Goal: Information Seeking & Learning: Check status

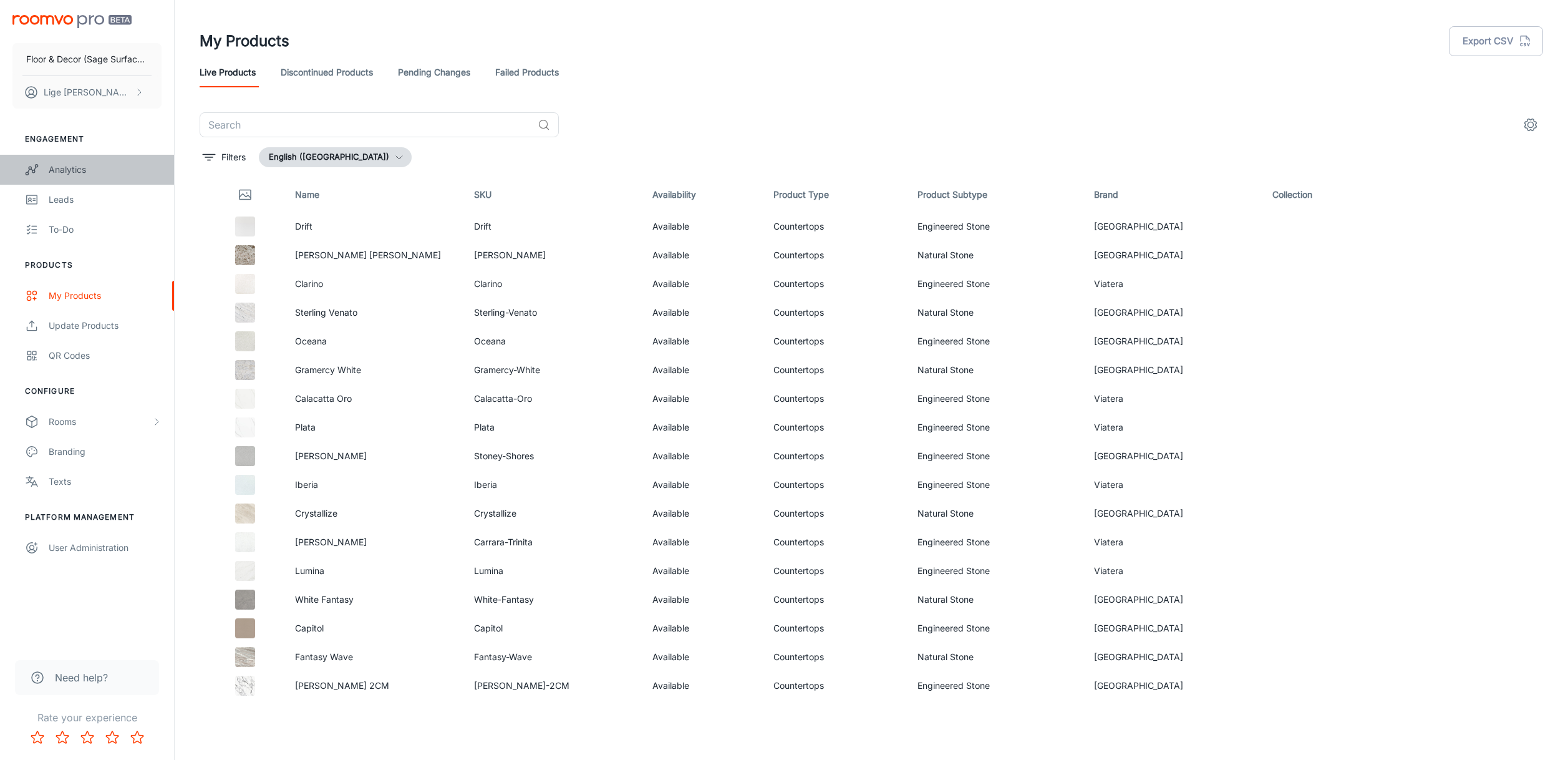
click at [82, 166] on div "Analytics" at bounding box center [105, 170] width 113 height 14
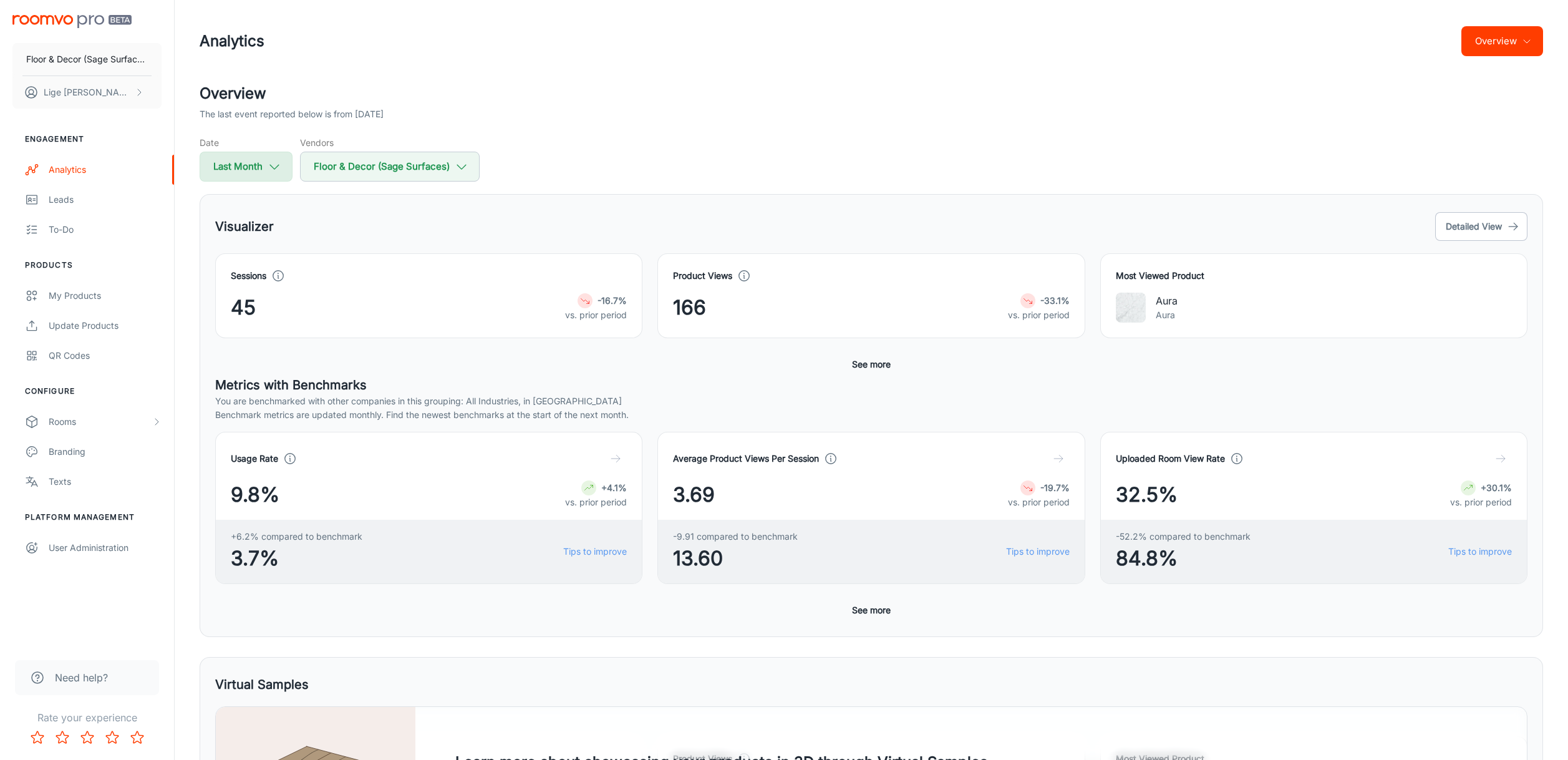
click at [288, 169] on button "Last Month" at bounding box center [245, 166] width 93 height 30
select select "8"
select select "2025"
select select "8"
select select "2025"
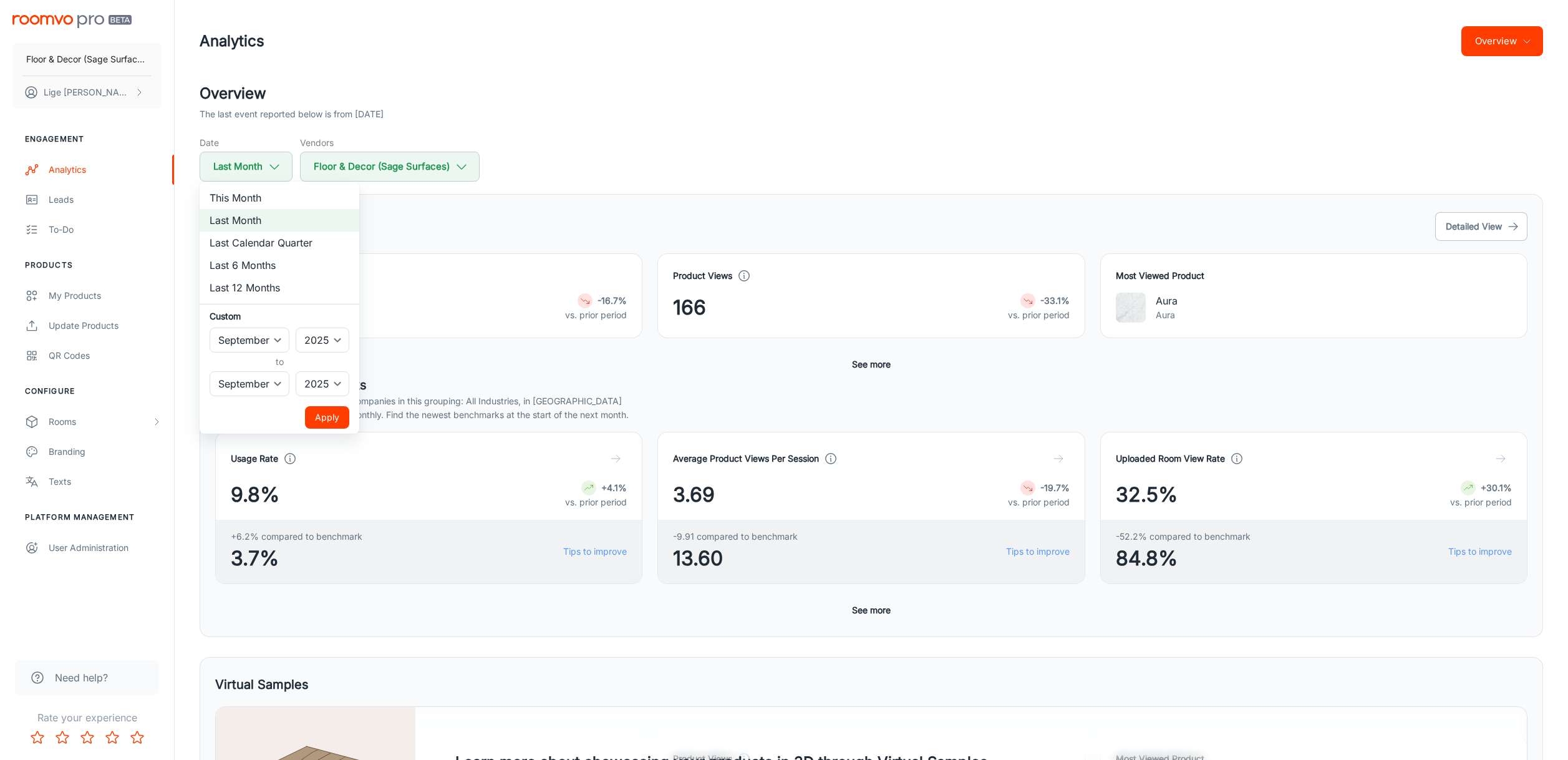
click at [265, 271] on li "Last 6 Months" at bounding box center [279, 265] width 160 height 23
select select "3"
click at [307, 419] on button "Apply" at bounding box center [327, 417] width 44 height 23
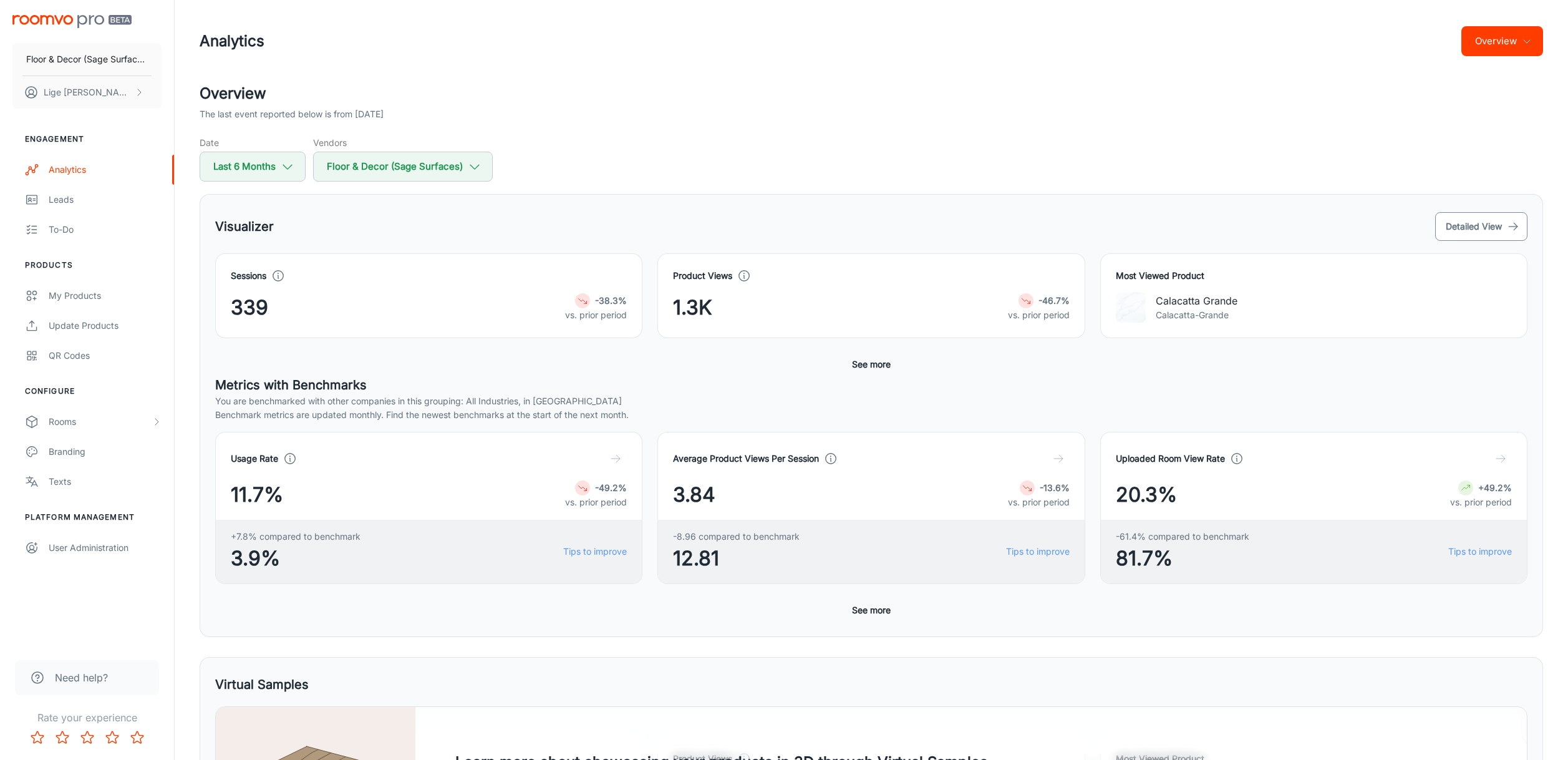
click at [1489, 225] on button "Detailed View" at bounding box center [1481, 226] width 92 height 28
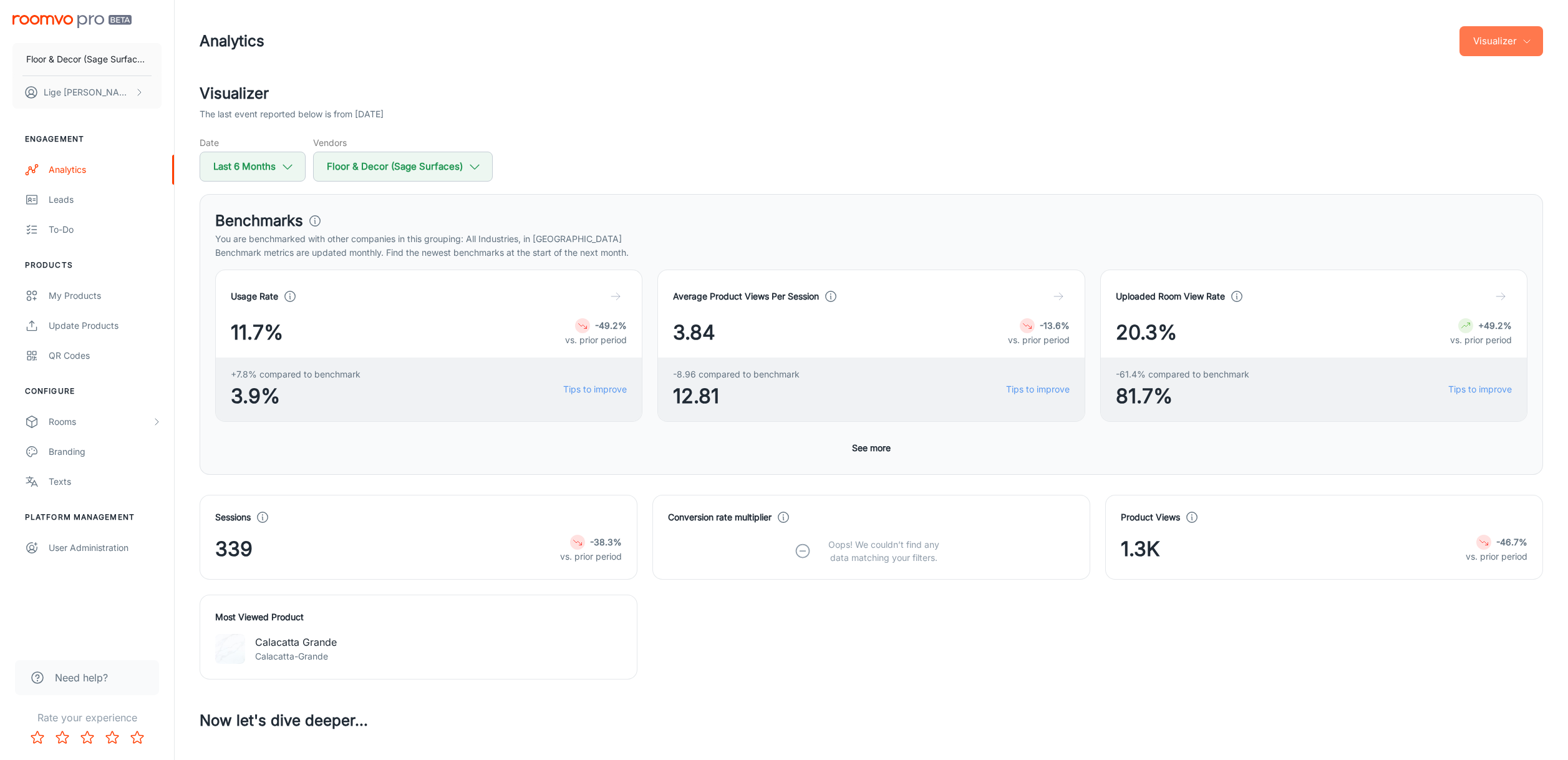
click at [1538, 41] on button "Visualizer" at bounding box center [1501, 41] width 83 height 30
click at [1499, 74] on li "Overview" at bounding box center [1510, 73] width 66 height 23
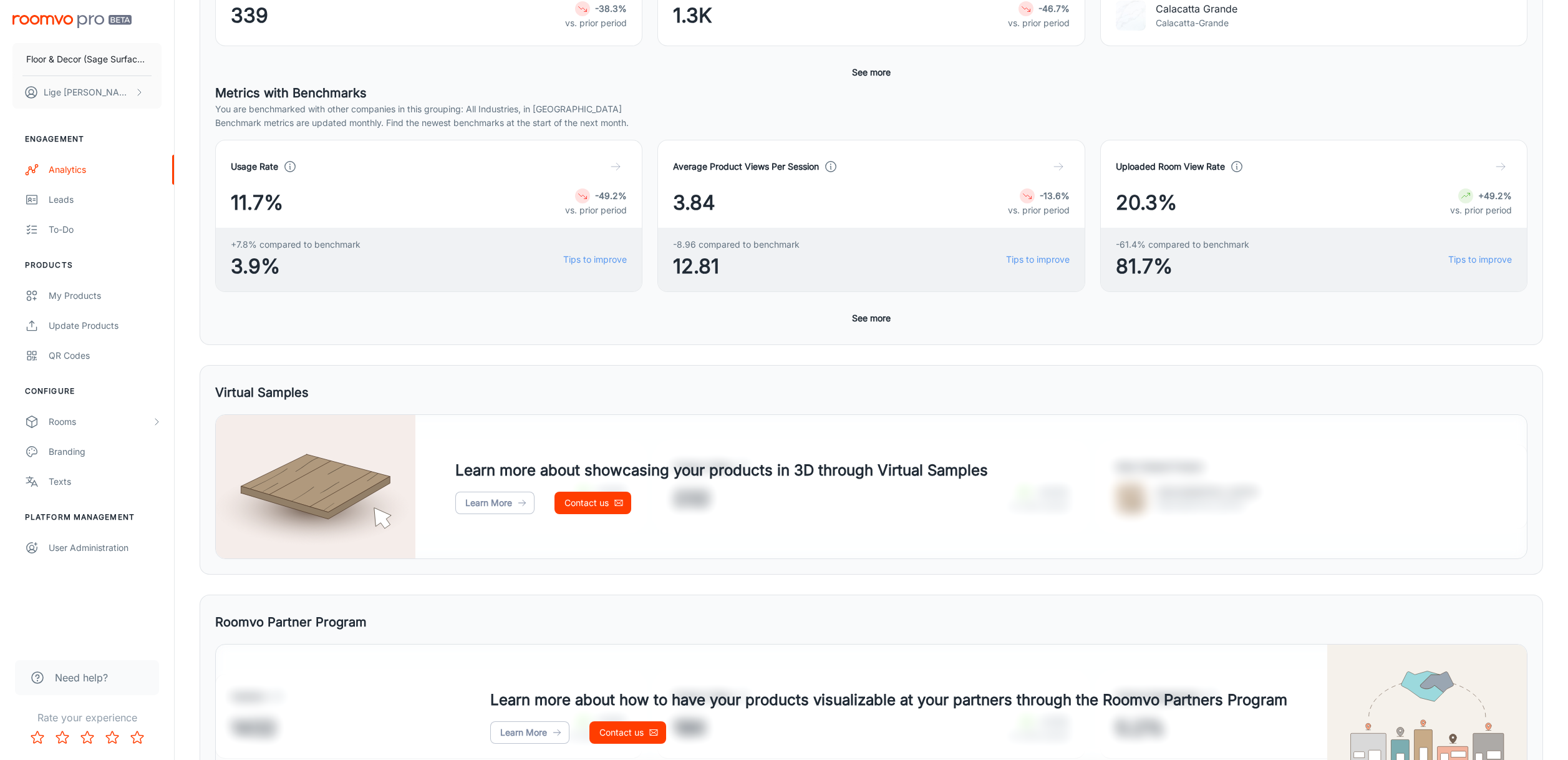
scroll to position [286, 0]
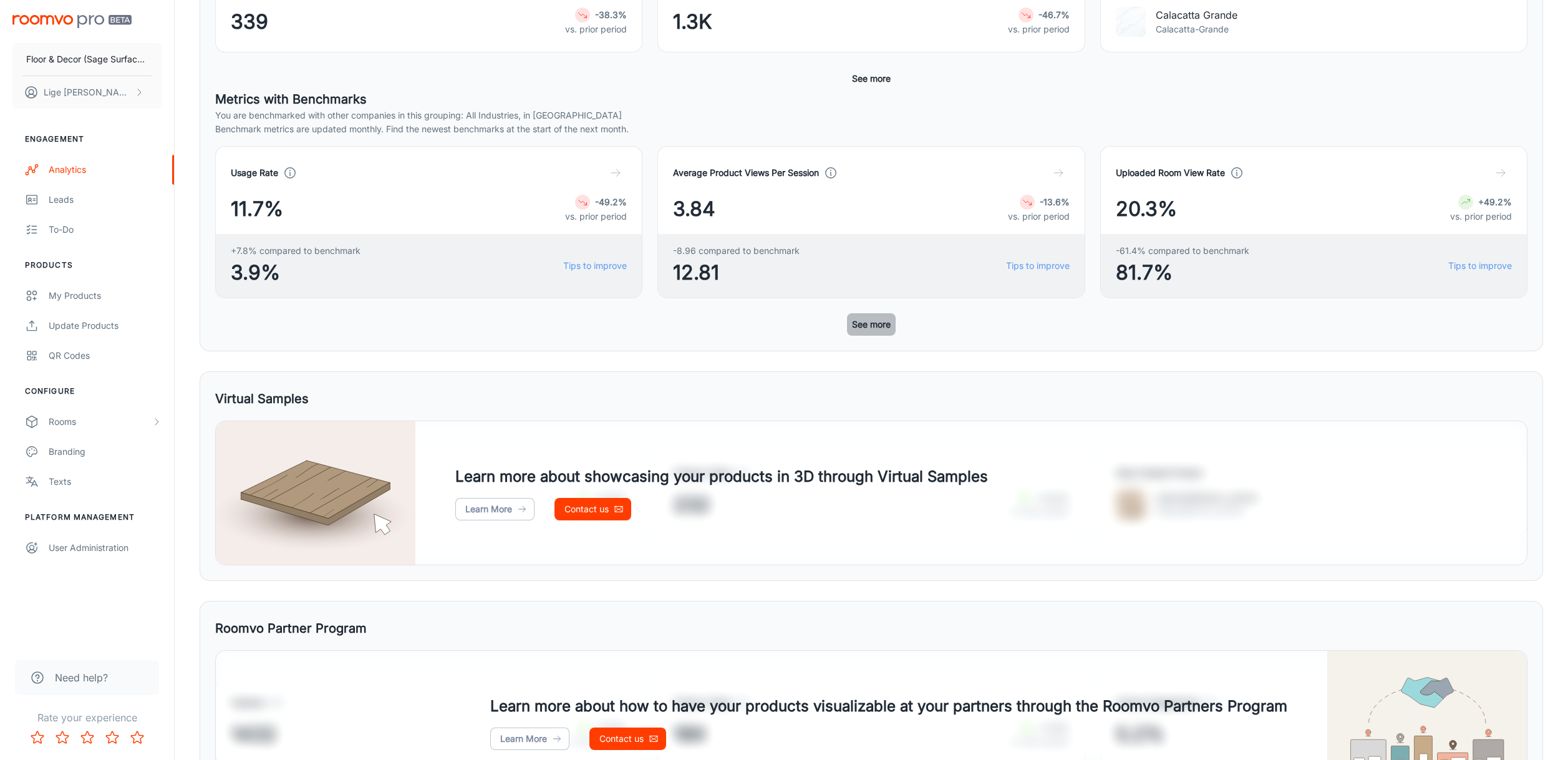
click at [873, 326] on button "See more" at bounding box center [871, 324] width 49 height 23
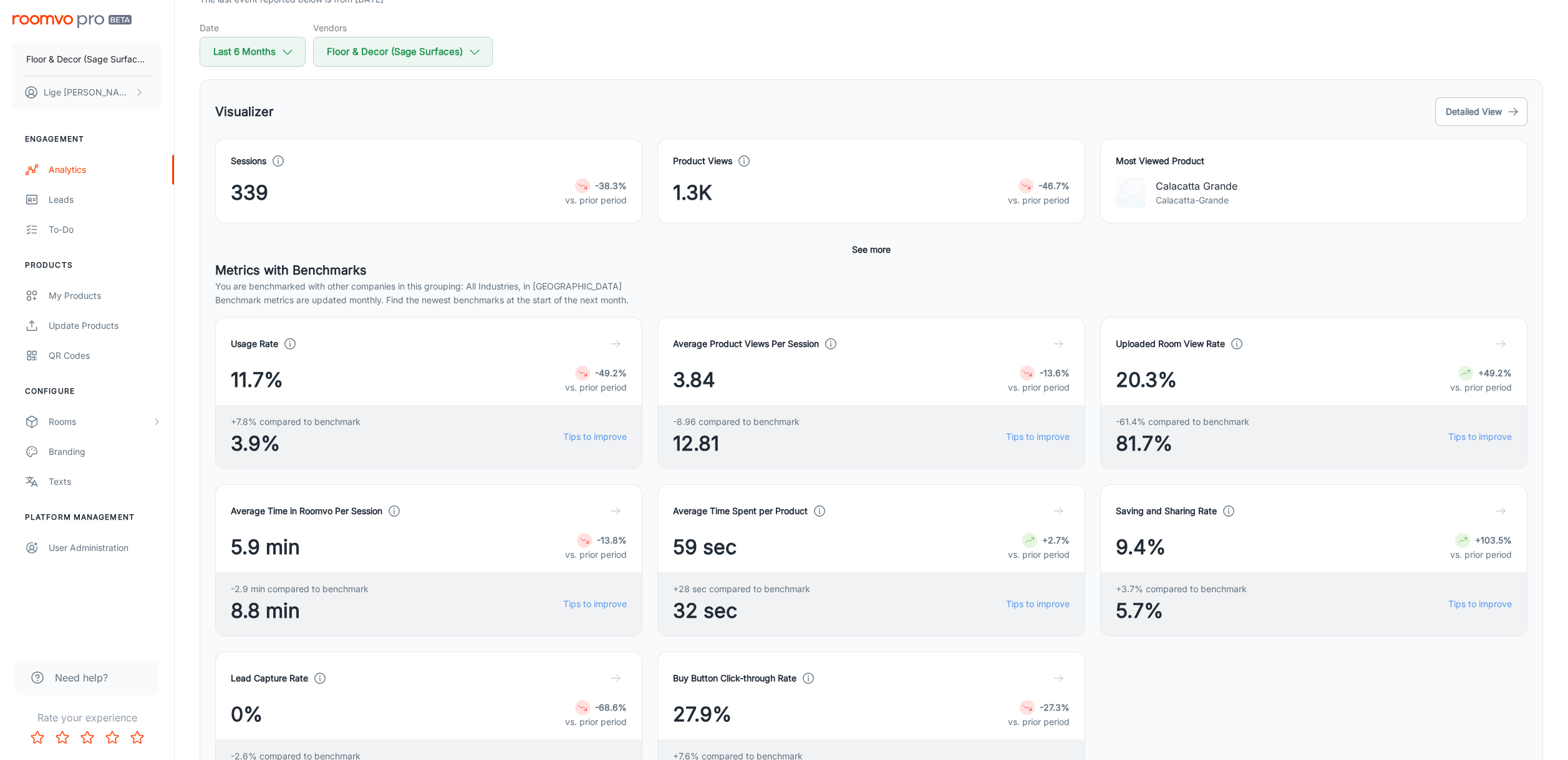
scroll to position [106, 0]
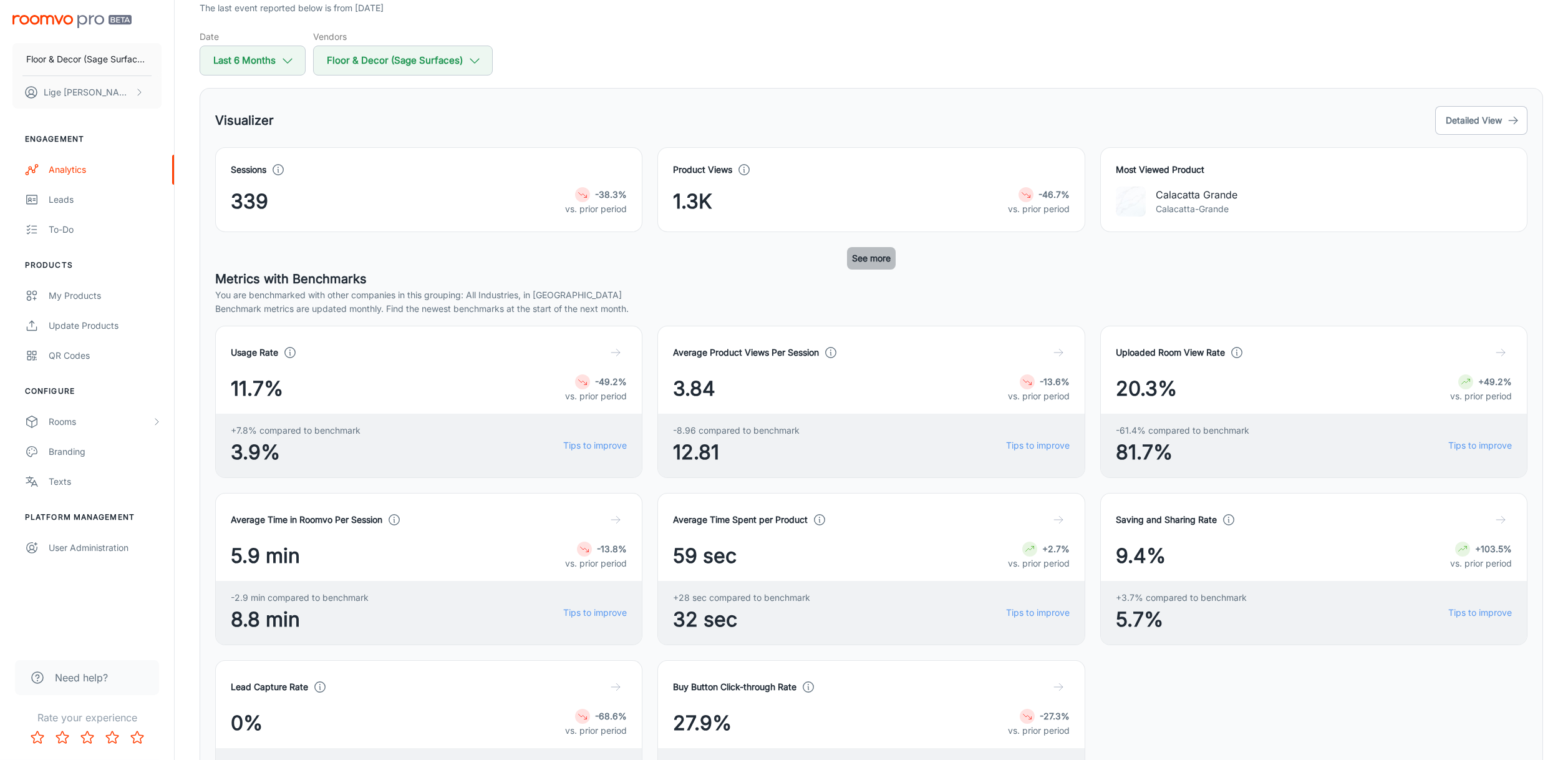
click at [873, 257] on button "See more" at bounding box center [871, 258] width 49 height 23
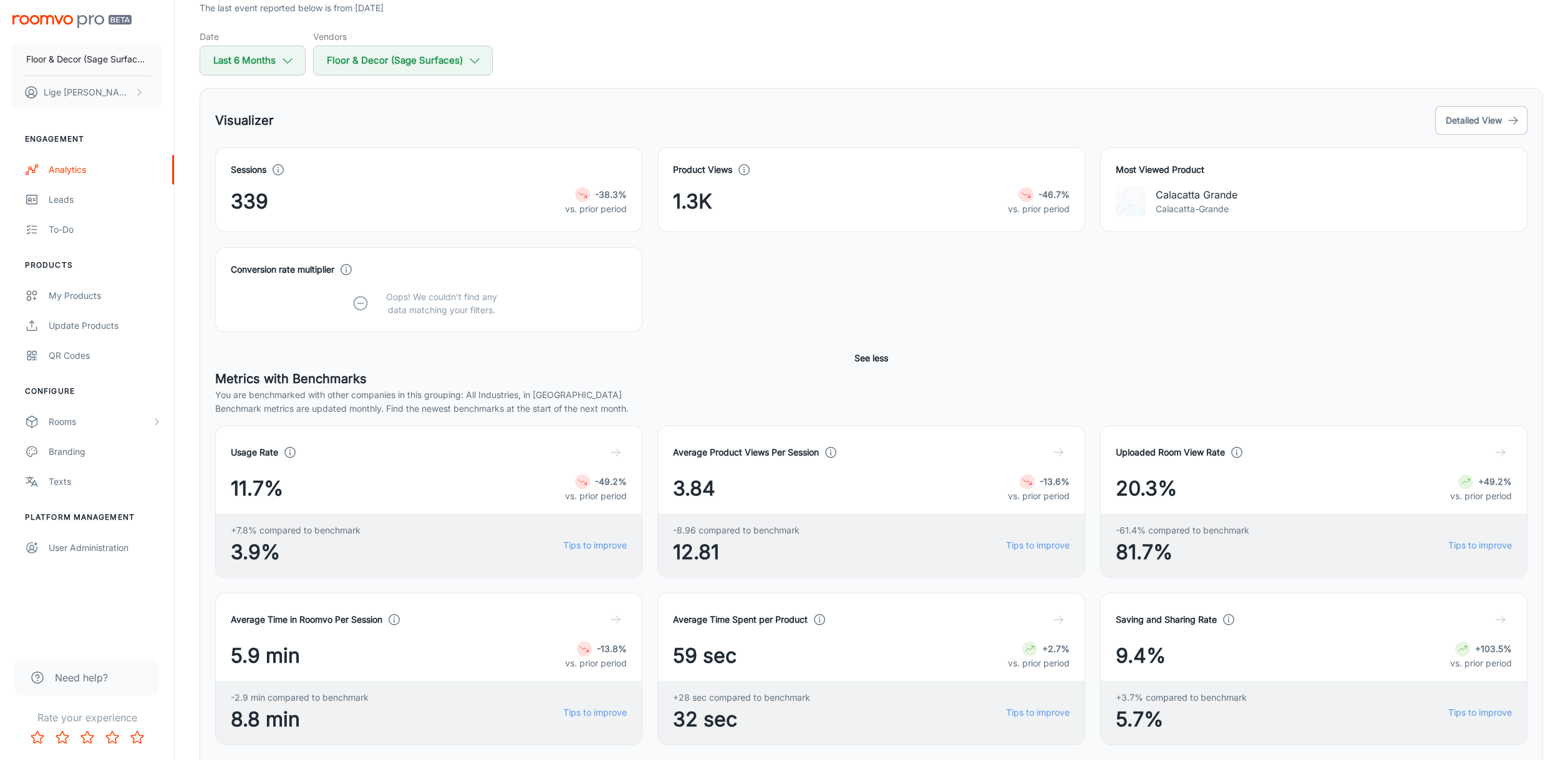
click at [879, 362] on button "See less" at bounding box center [871, 359] width 44 height 23
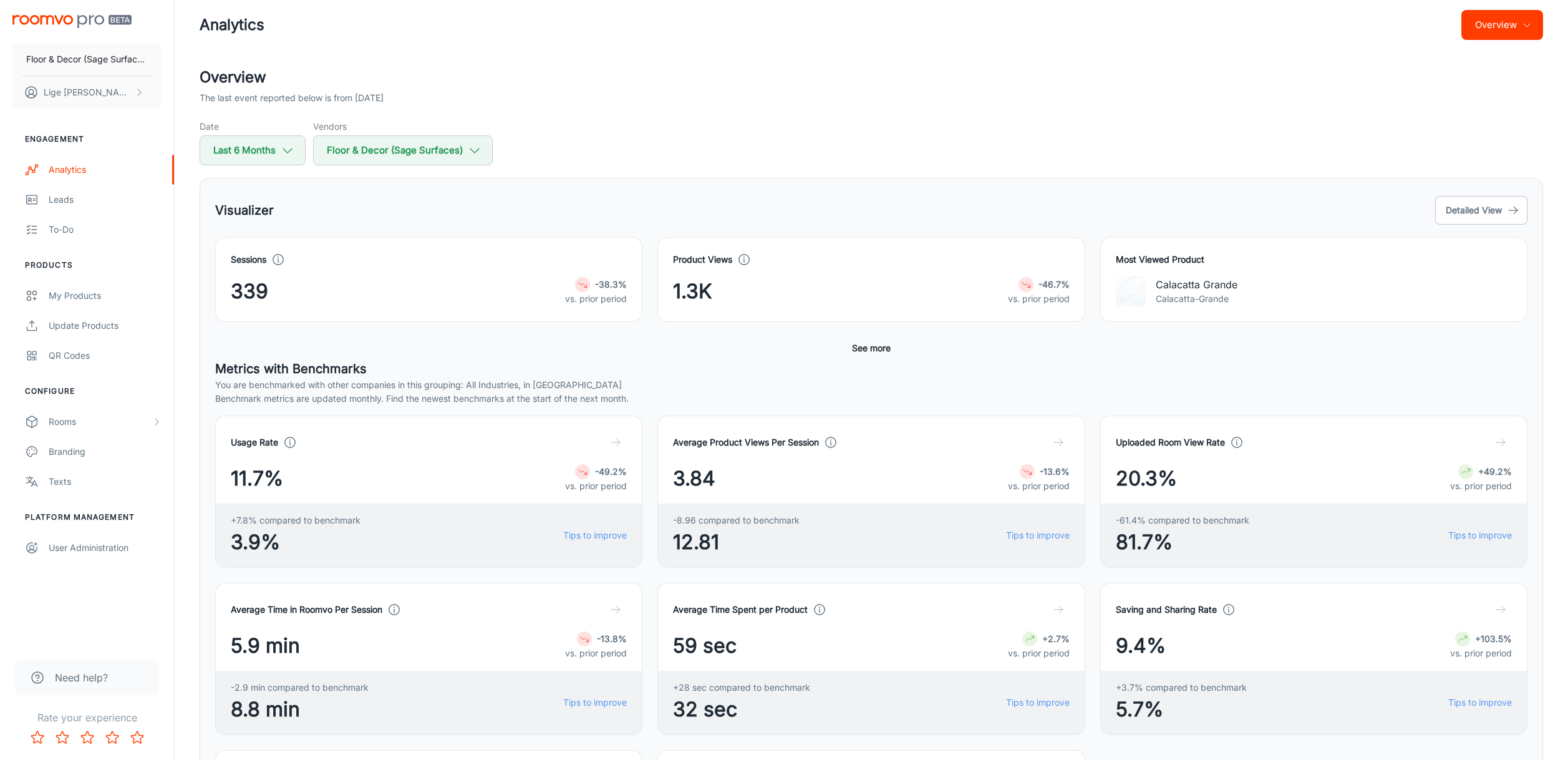
scroll to position [18, 0]
click at [480, 146] on icon "button" at bounding box center [475, 148] width 14 height 14
click at [565, 138] on div at bounding box center [784, 380] width 1568 height 760
click at [493, 153] on button "Floor & Decor (Sage Surfaces)" at bounding box center [403, 148] width 180 height 30
click at [472, 258] on button "Apply" at bounding box center [476, 260] width 44 height 23
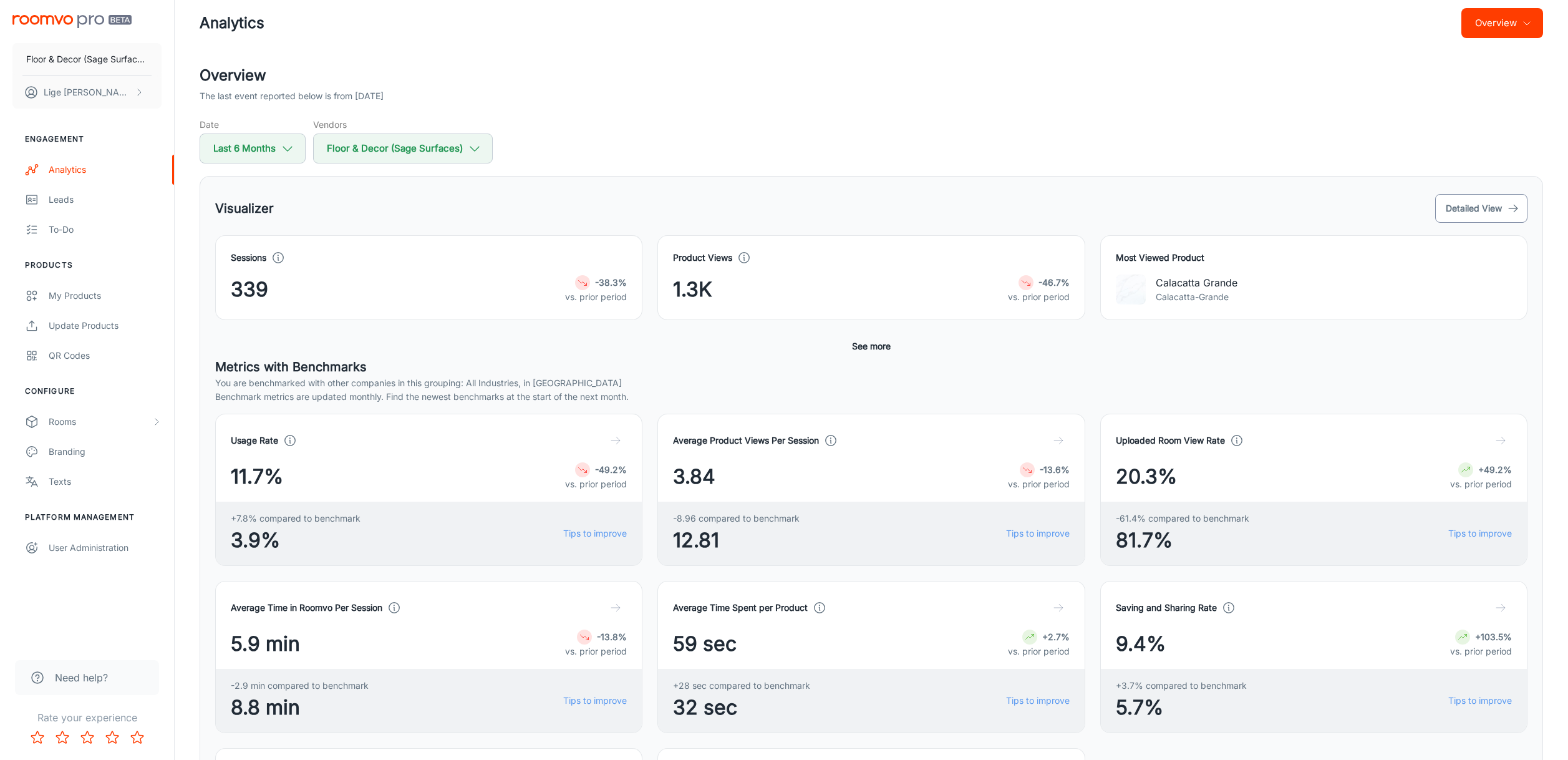
click at [1488, 214] on button "Detailed View" at bounding box center [1481, 208] width 92 height 28
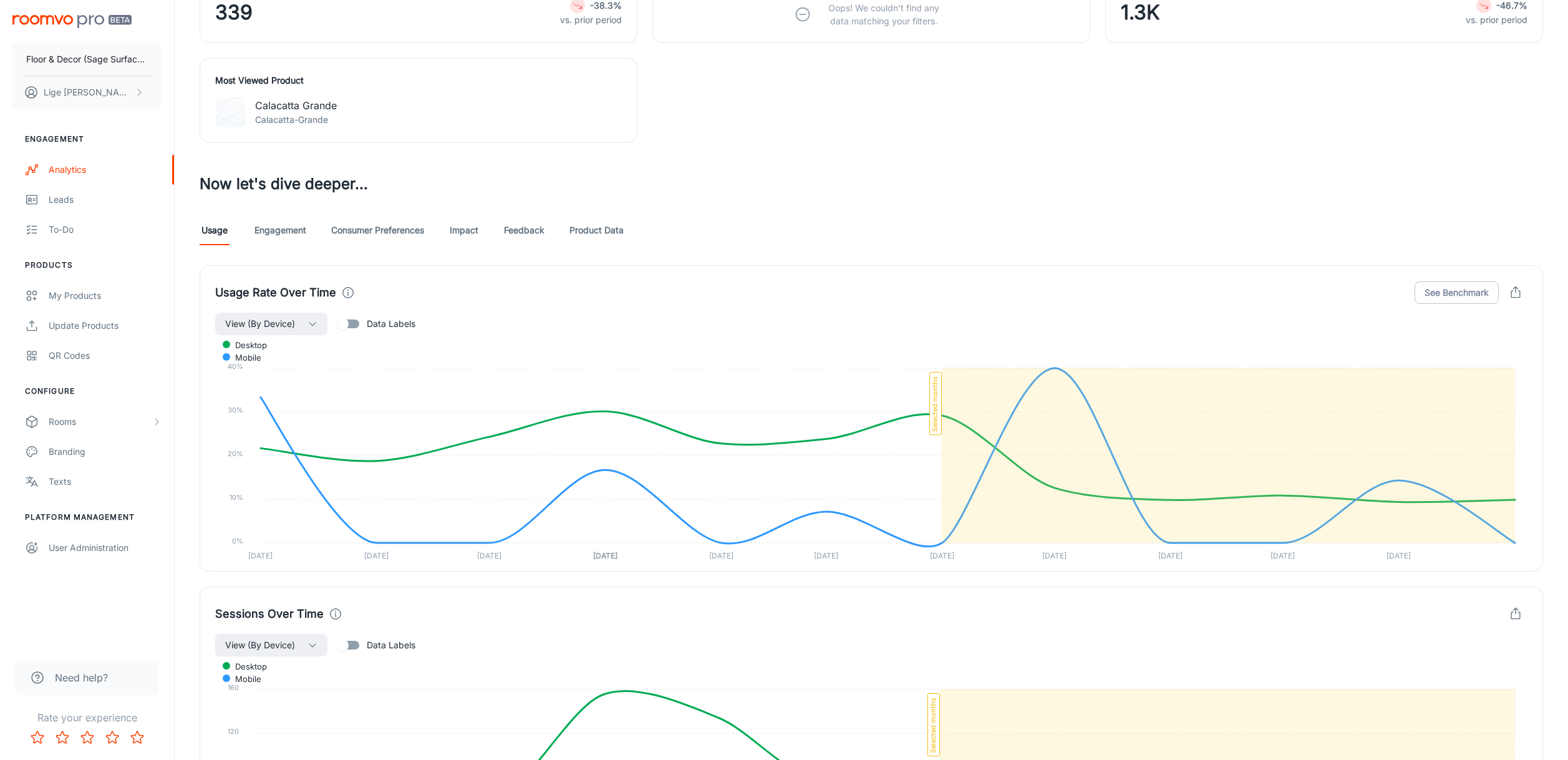
scroll to position [544, 0]
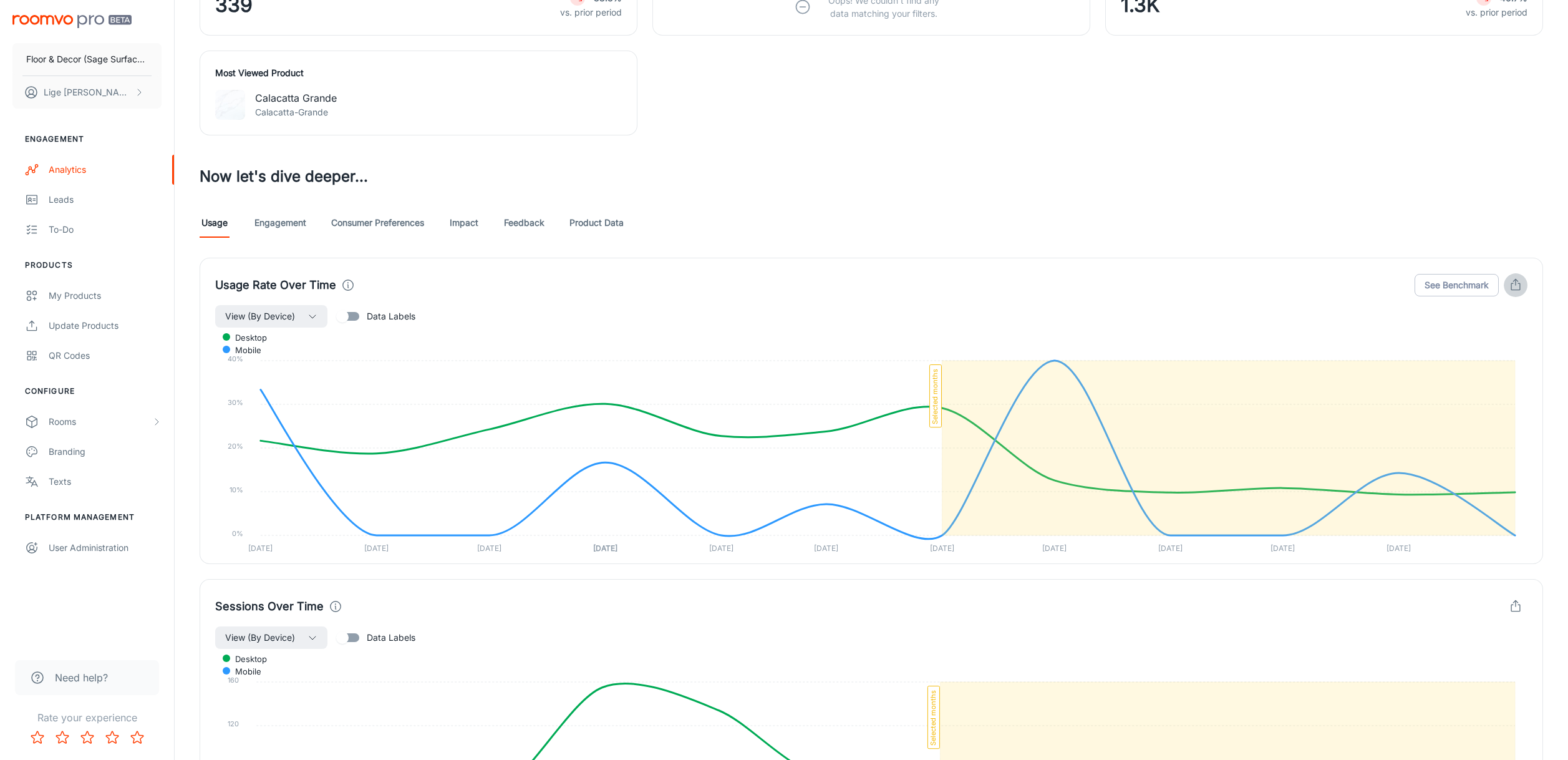
click at [1511, 290] on icon "button" at bounding box center [1516, 285] width 14 height 14
click at [1485, 334] on span "Download CSV" at bounding box center [1479, 340] width 73 height 15
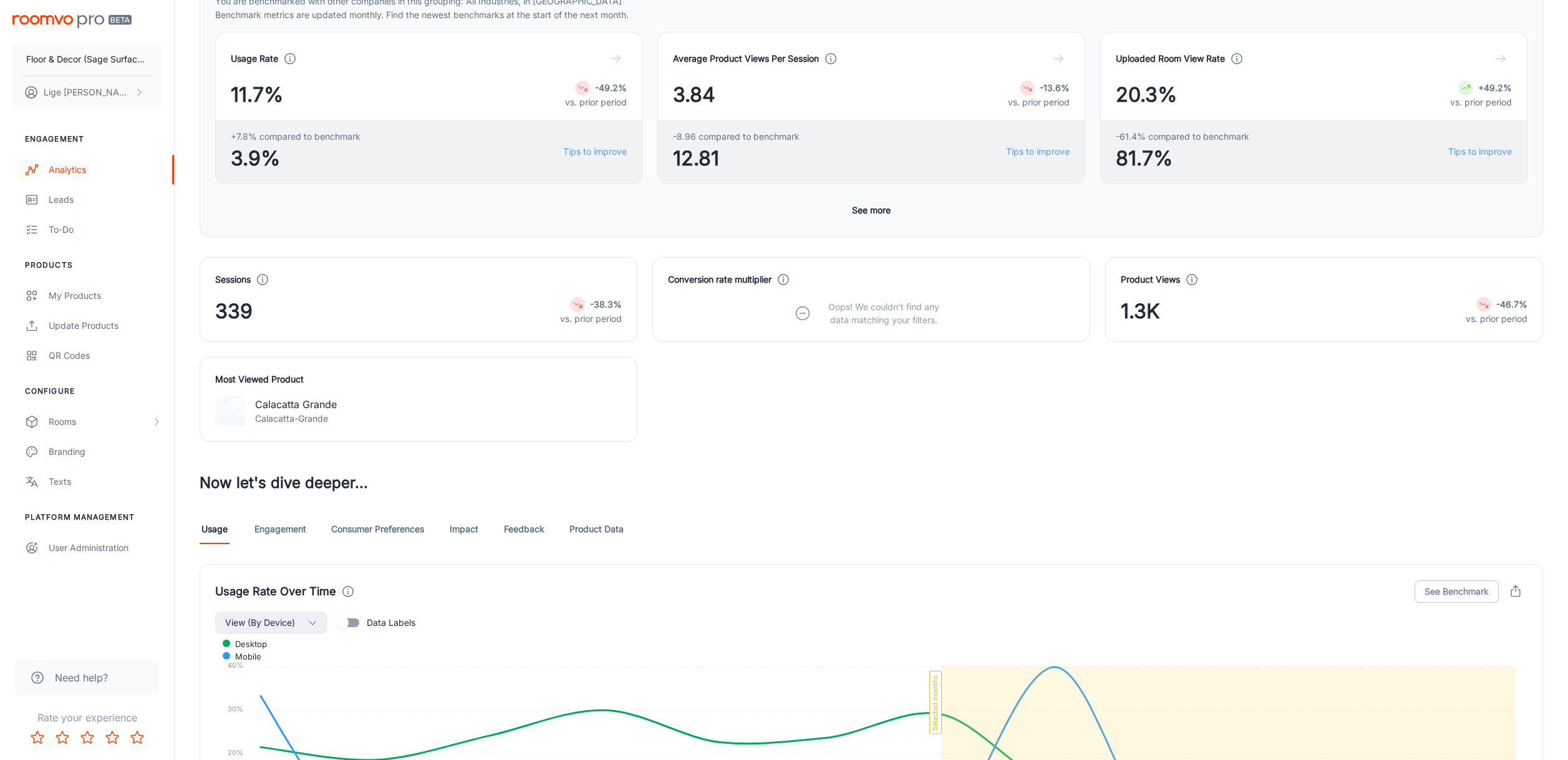
scroll to position [352, 0]
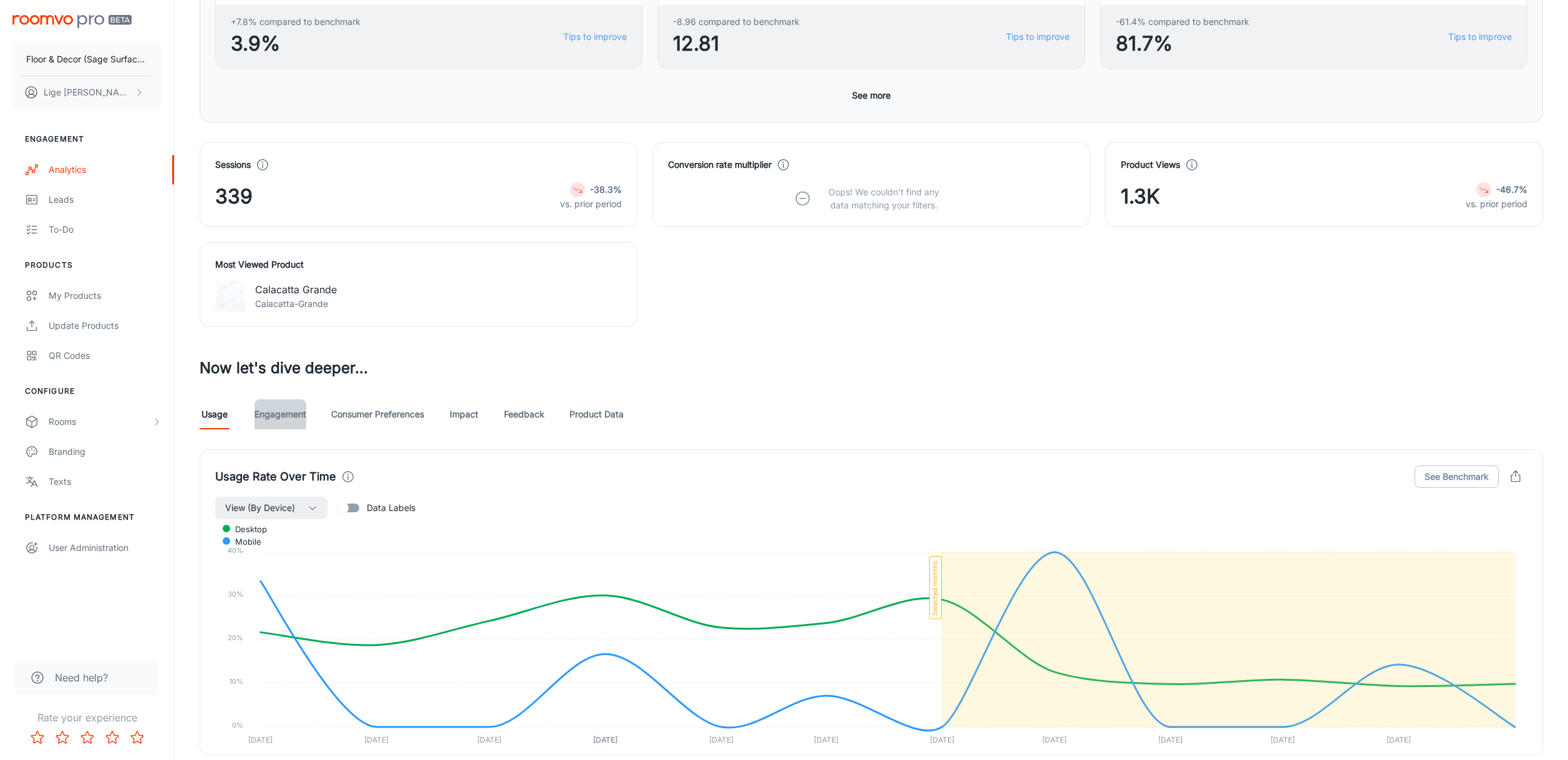
click at [290, 415] on link "Engagement" at bounding box center [280, 414] width 52 height 30
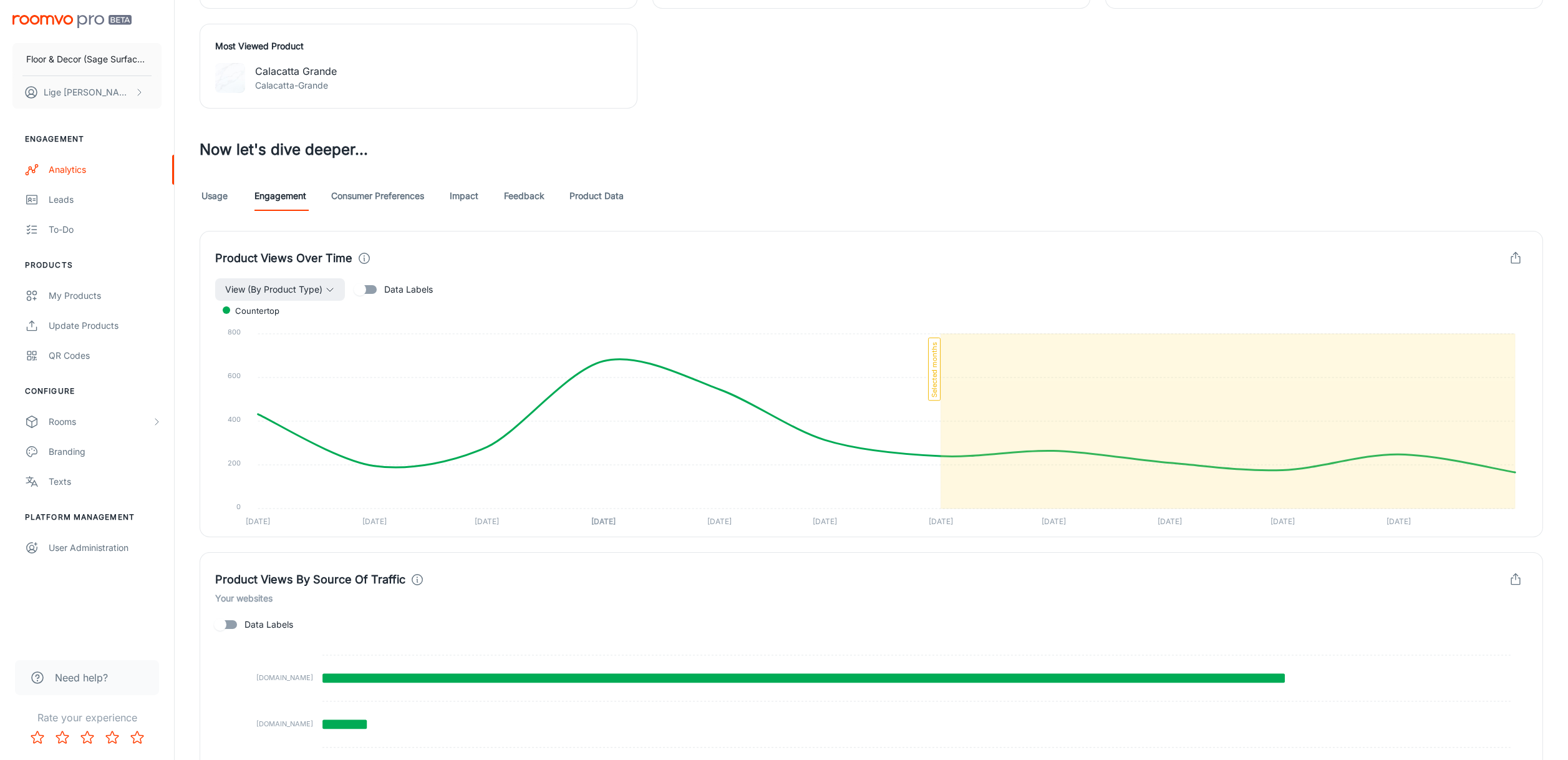
scroll to position [595, 0]
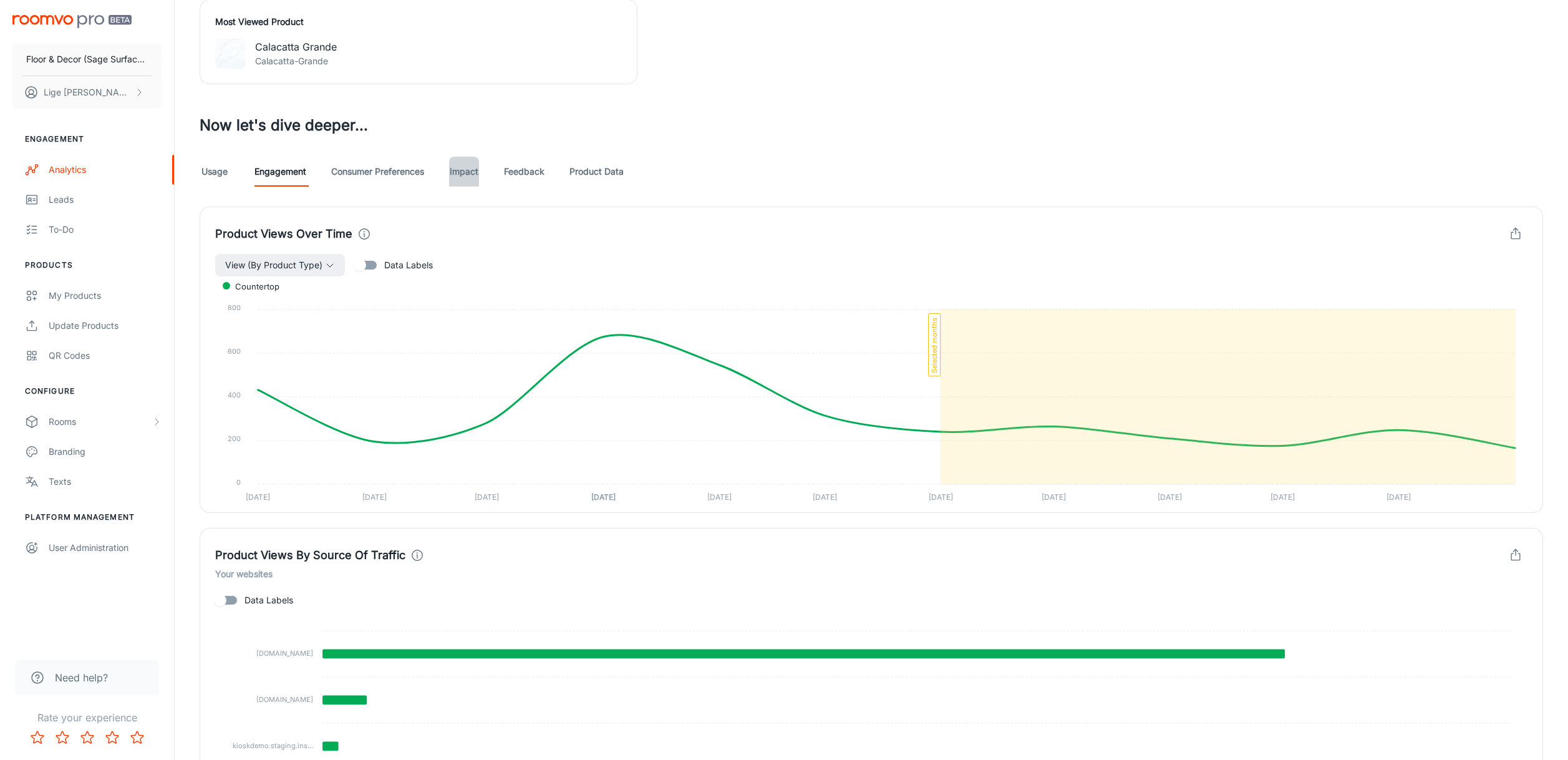
click at [469, 174] on link "Impact" at bounding box center [464, 171] width 30 height 30
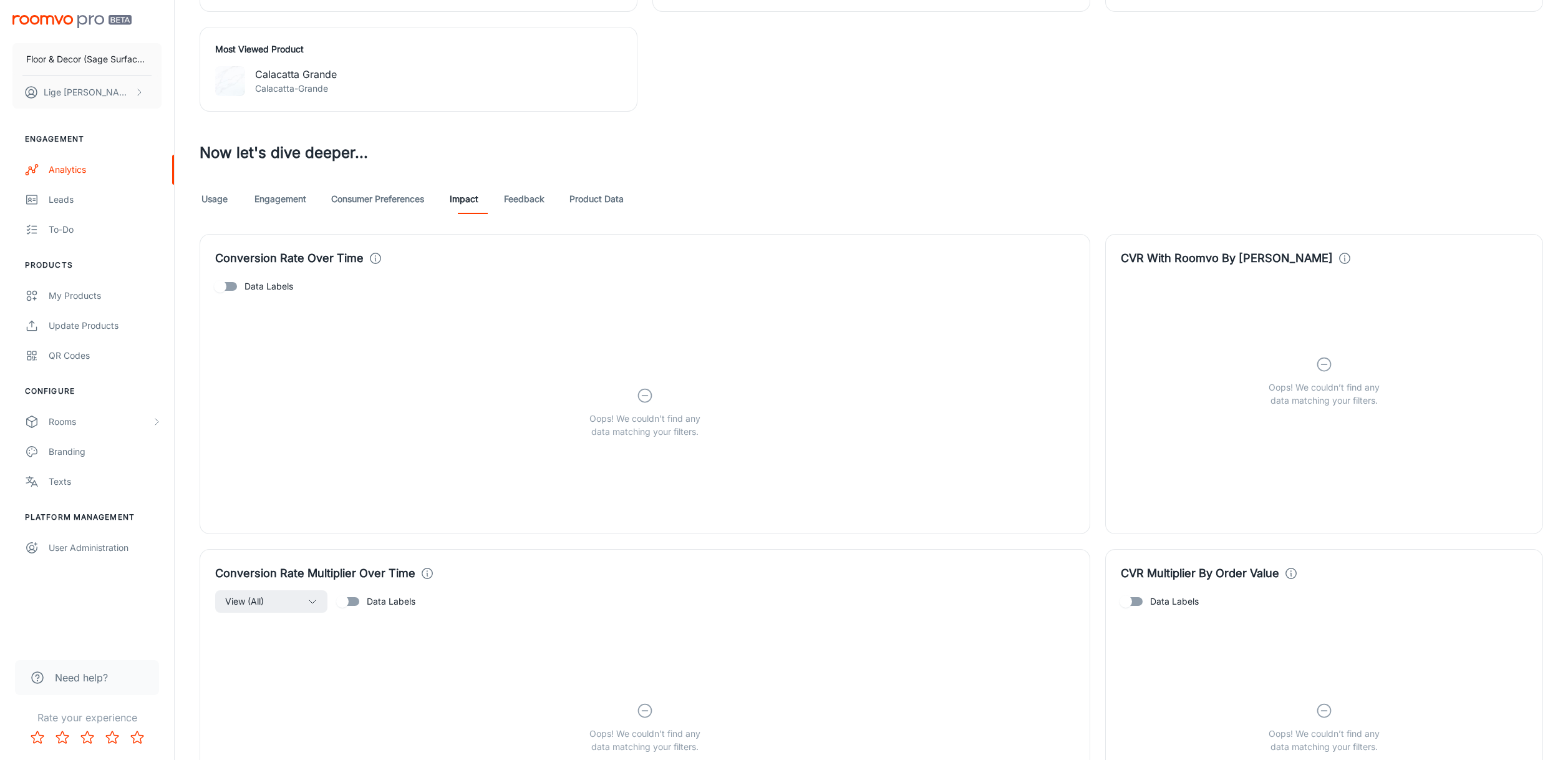
scroll to position [566, 0]
click at [230, 288] on input "Data Labels" at bounding box center [220, 288] width 71 height 24
checkbox input "true"
click at [397, 202] on link "Consumer Preferences" at bounding box center [377, 200] width 93 height 30
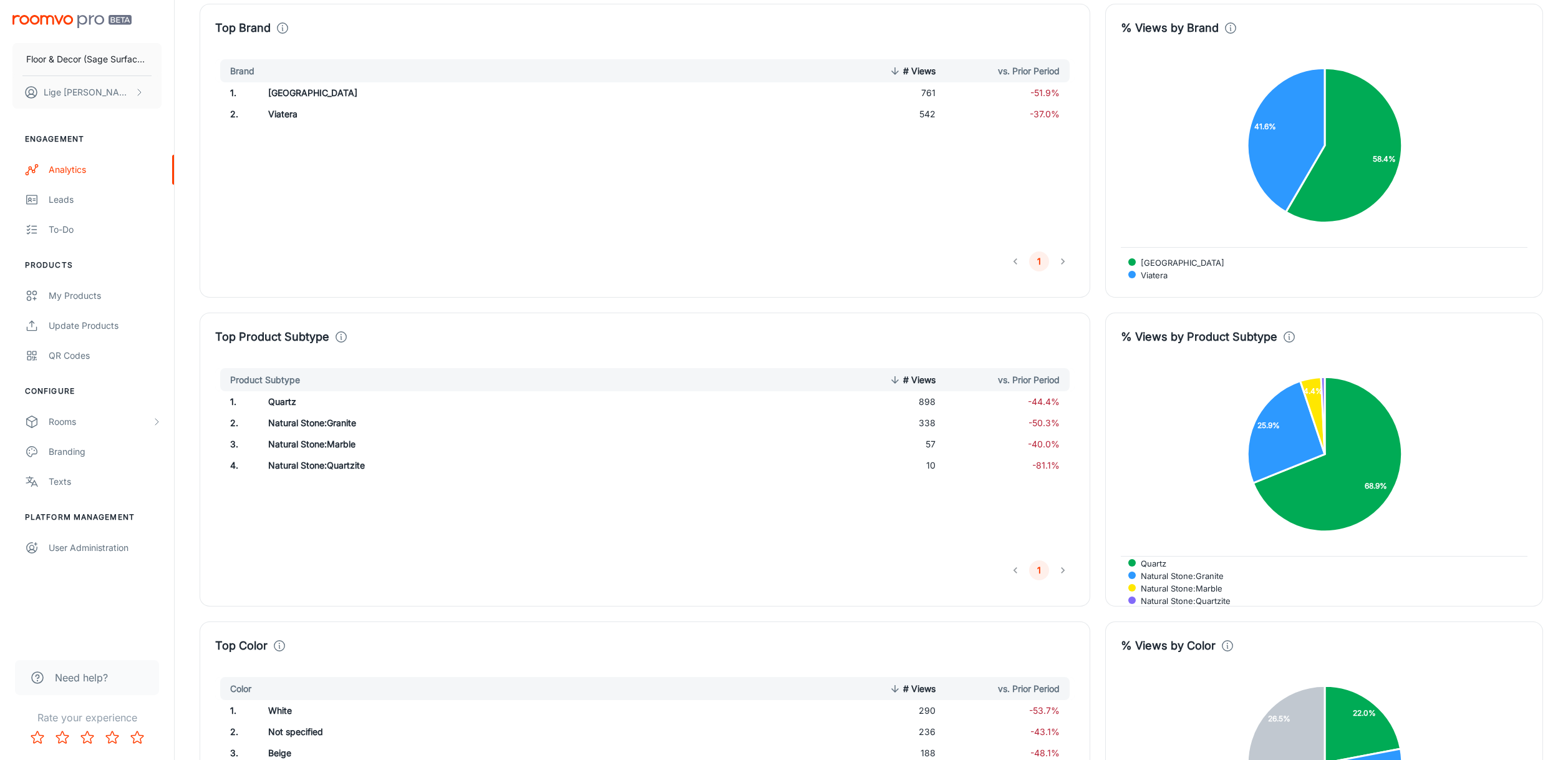
scroll to position [884, 0]
